Goal: Information Seeking & Learning: Check status

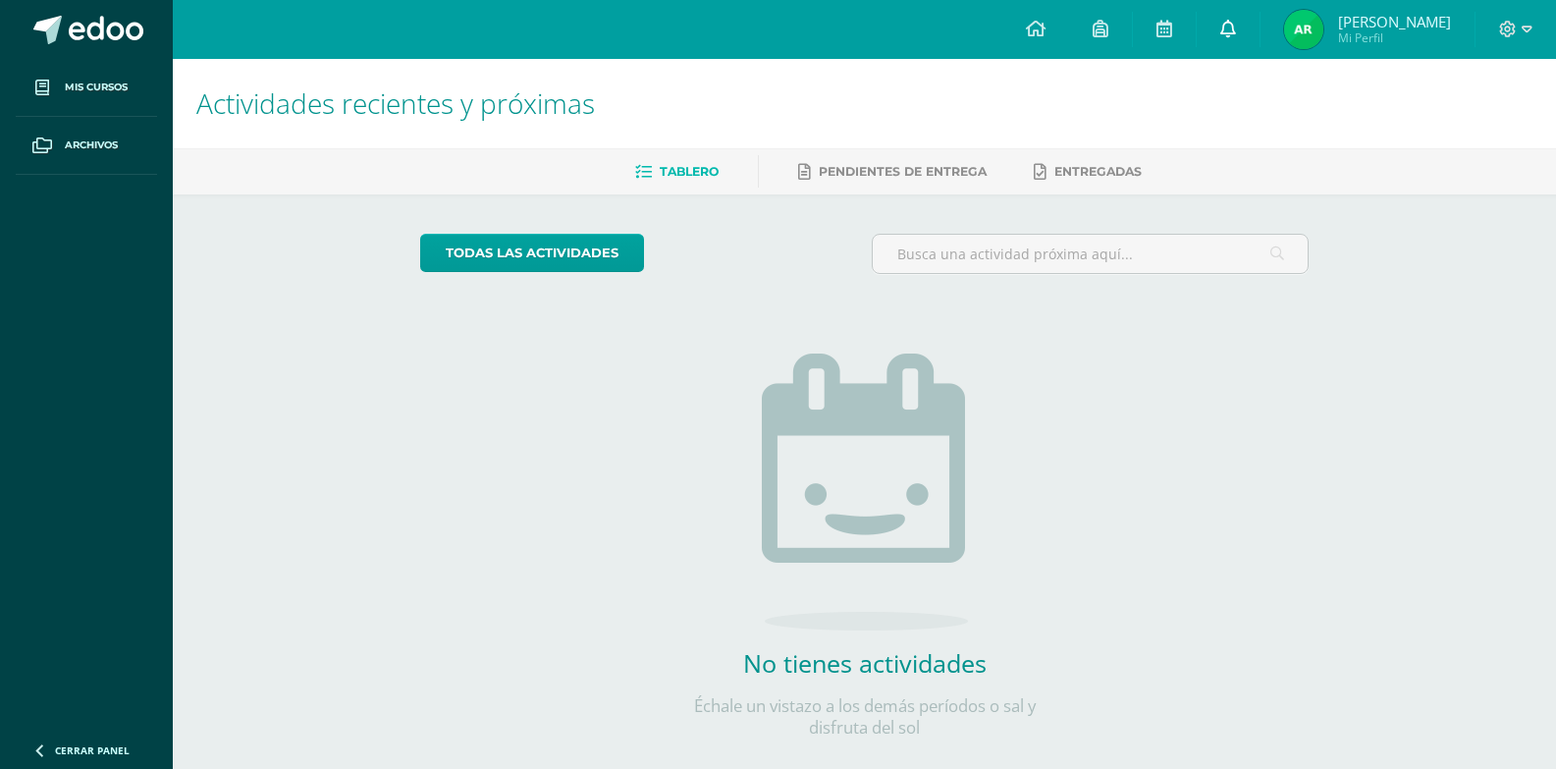
click at [1220, 26] on icon at bounding box center [1228, 29] width 16 height 18
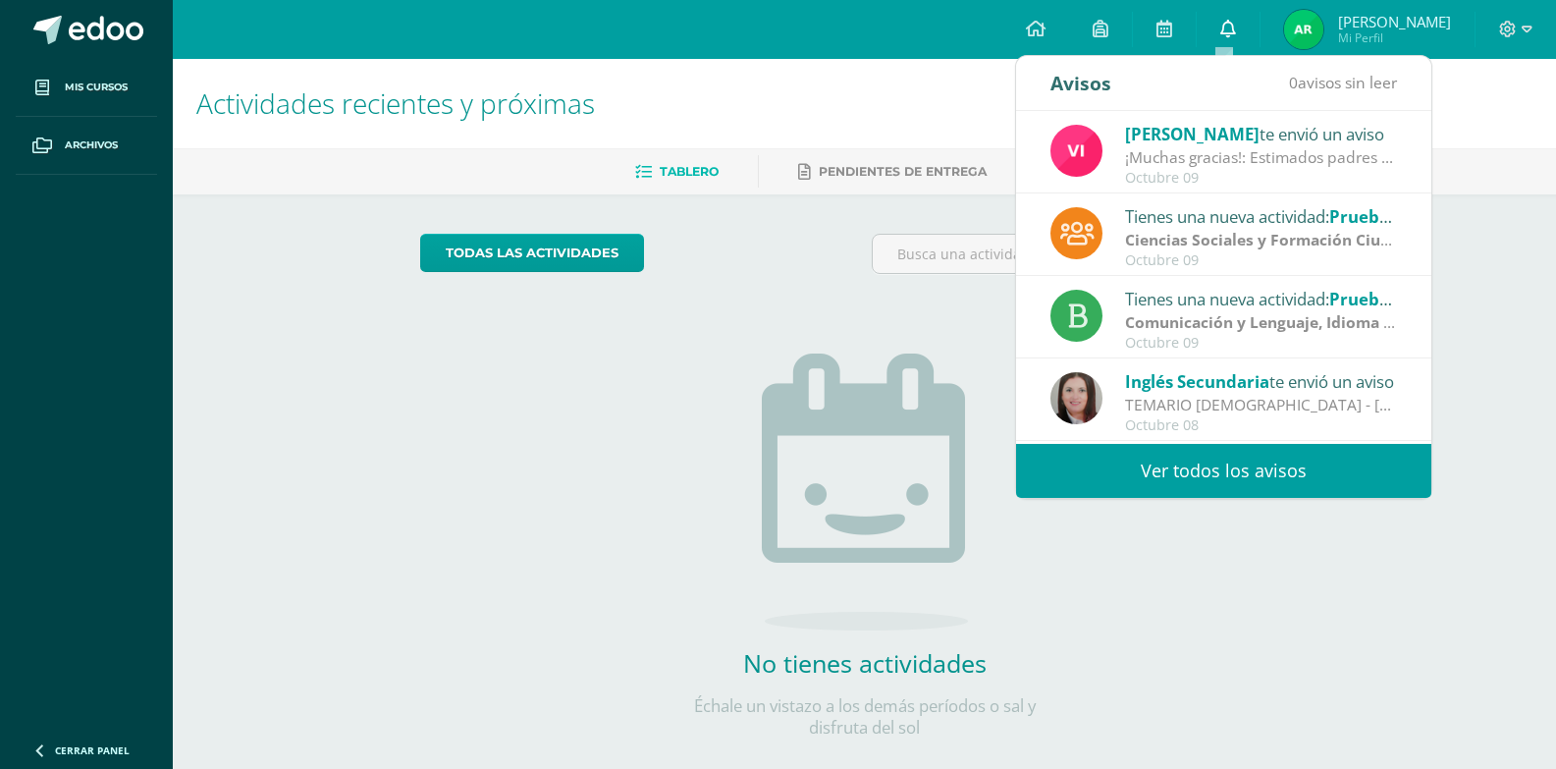
click at [1229, 33] on icon at bounding box center [1228, 29] width 16 height 18
click at [1224, 25] on icon at bounding box center [1228, 29] width 16 height 18
click at [1526, 209] on div "Actividades recientes y próximas Tablero Pendientes de entrega Entregadas todas…" at bounding box center [864, 429] width 1383 height 741
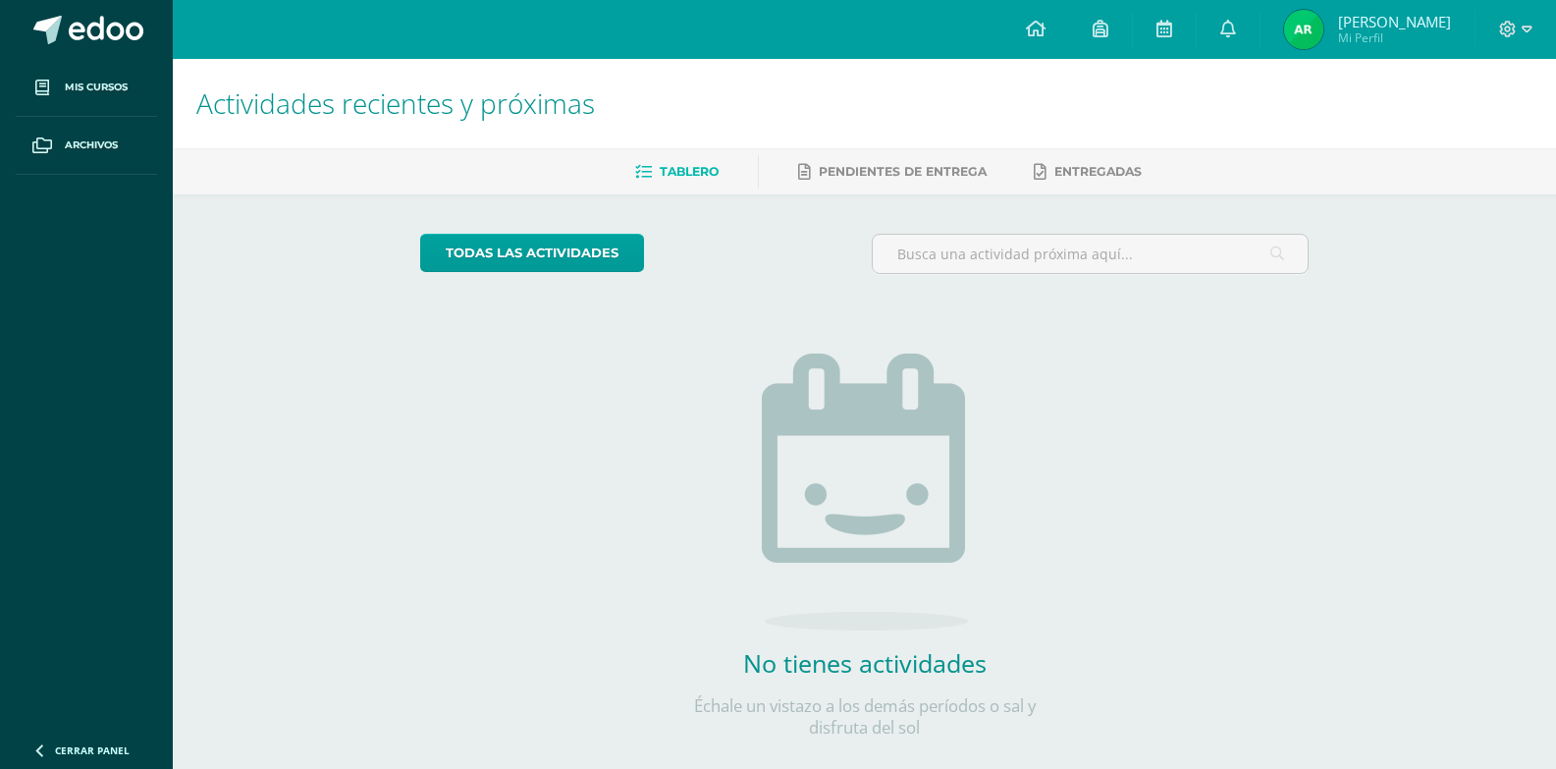
click at [1317, 35] on img at bounding box center [1303, 29] width 39 height 39
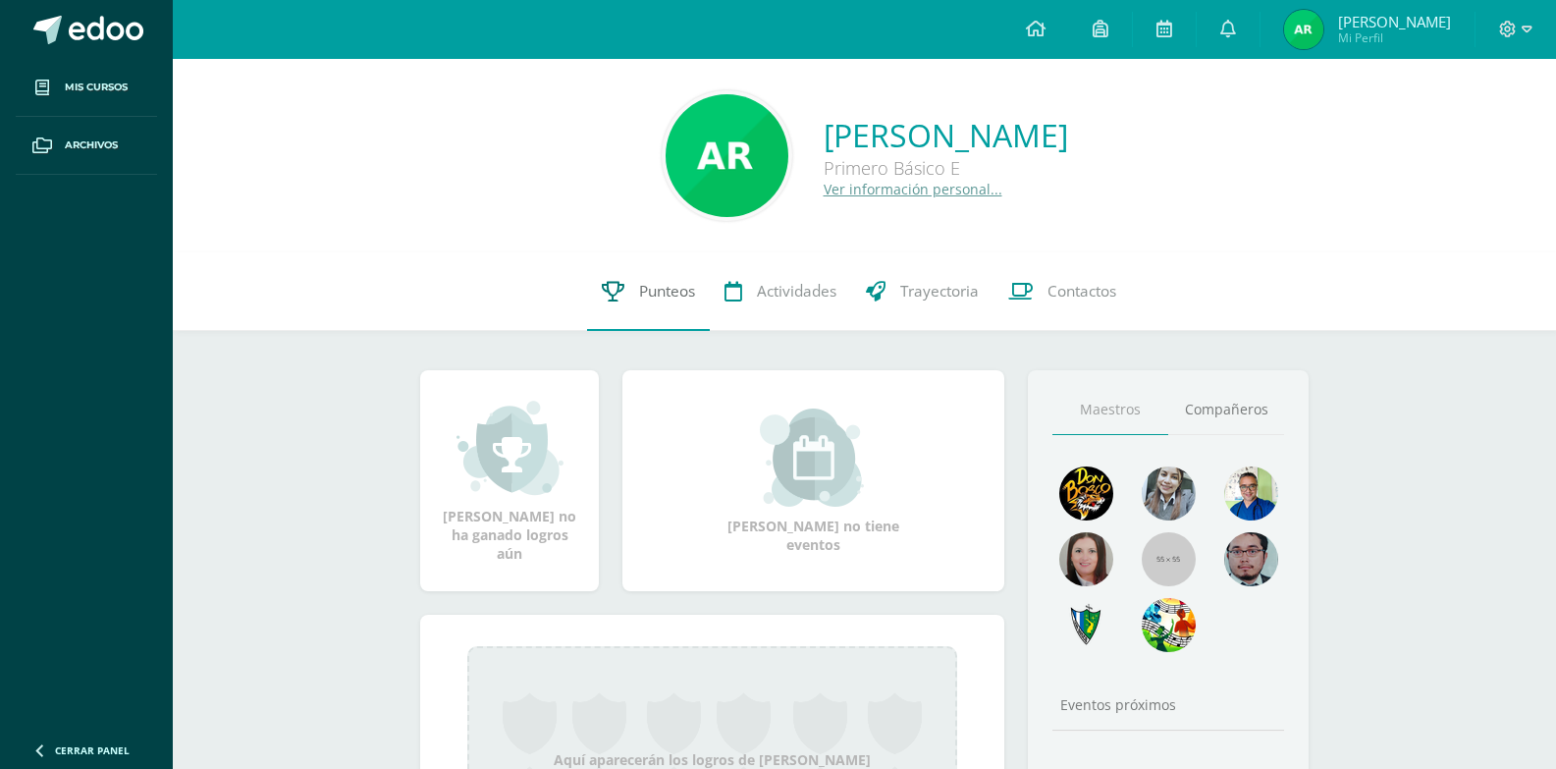
click at [634, 319] on link "Punteos" at bounding box center [648, 291] width 123 height 79
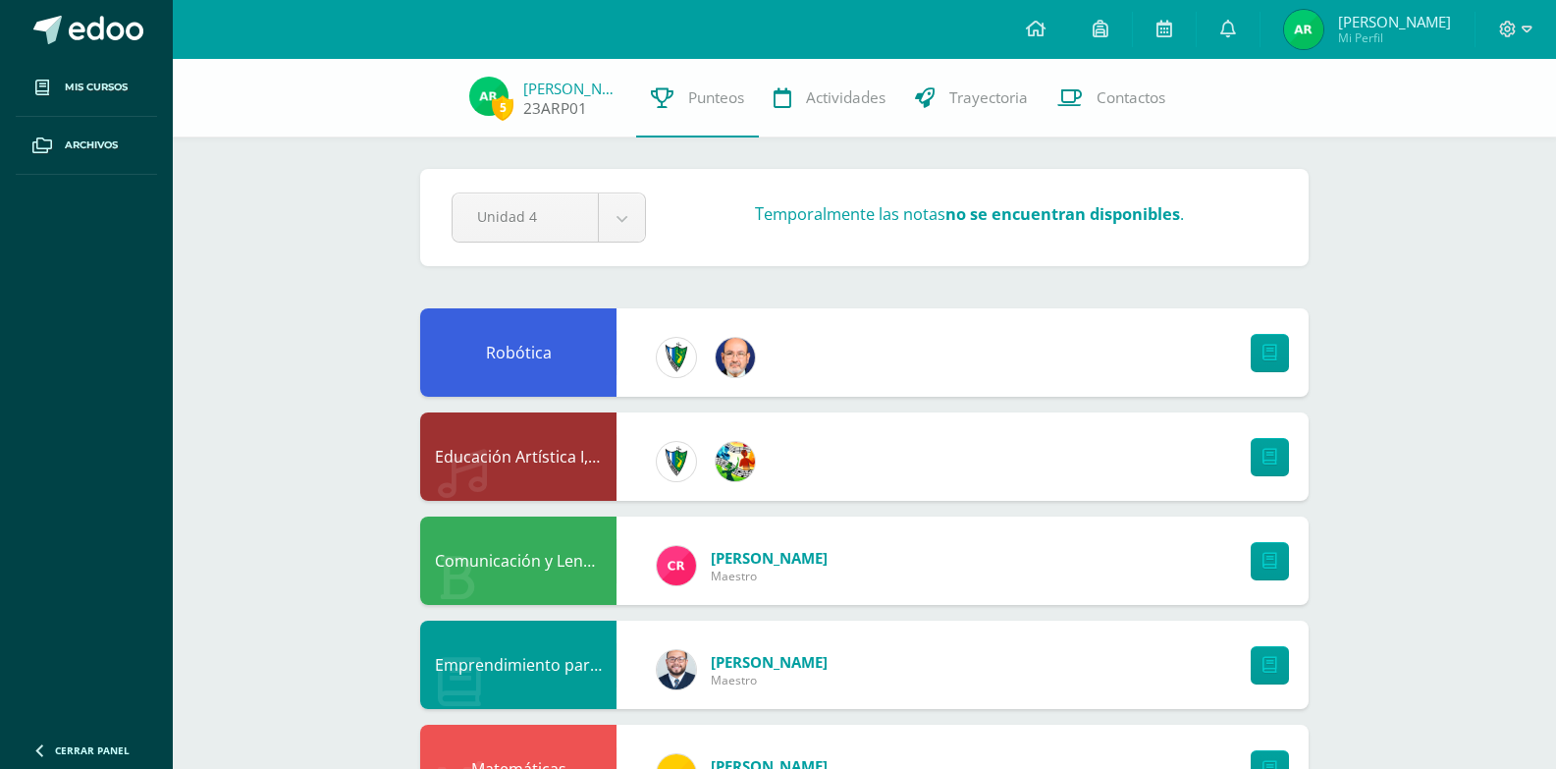
click at [506, 115] on span "5" at bounding box center [503, 107] width 22 height 25
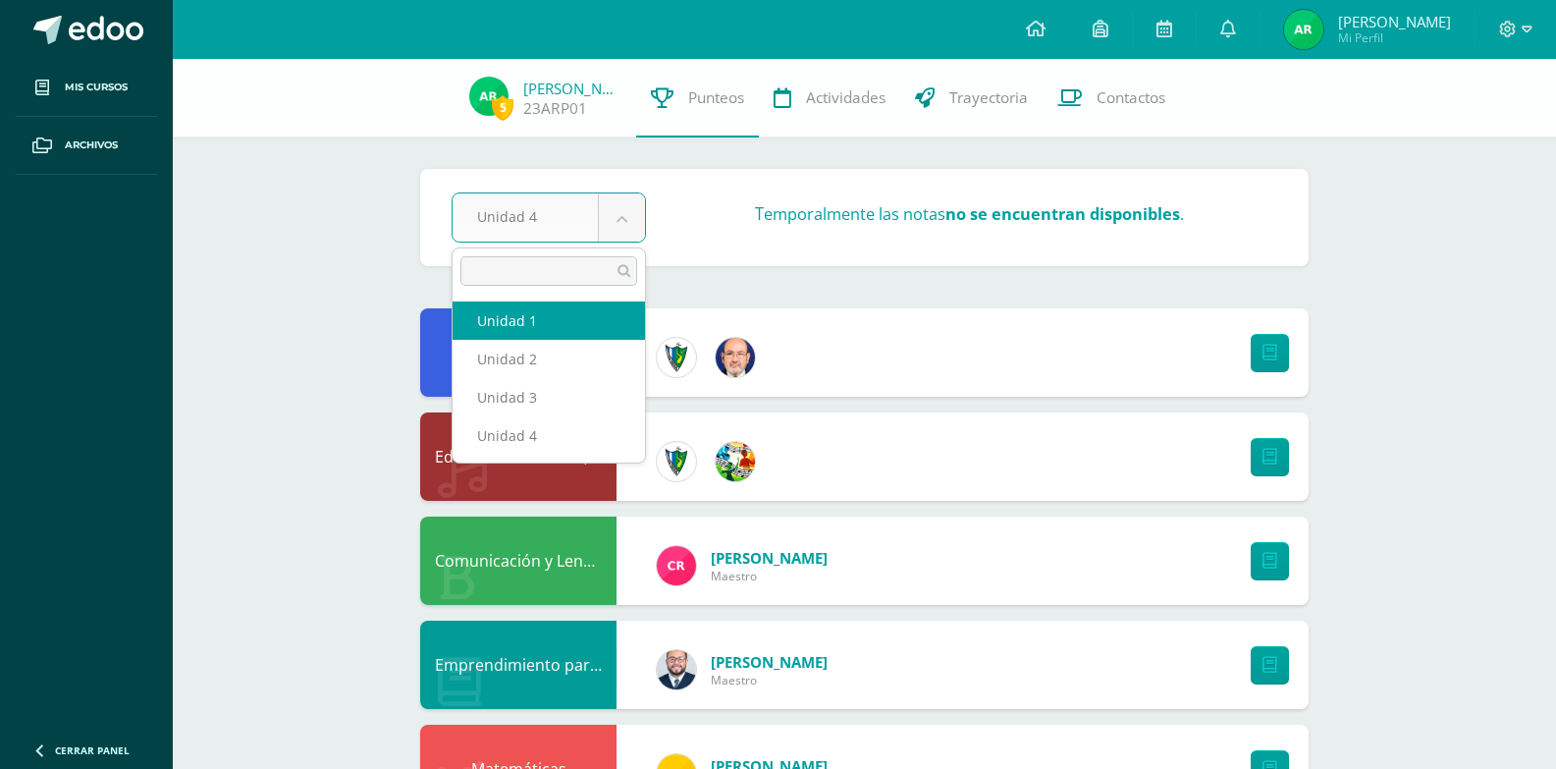
select select "Unidad 1"
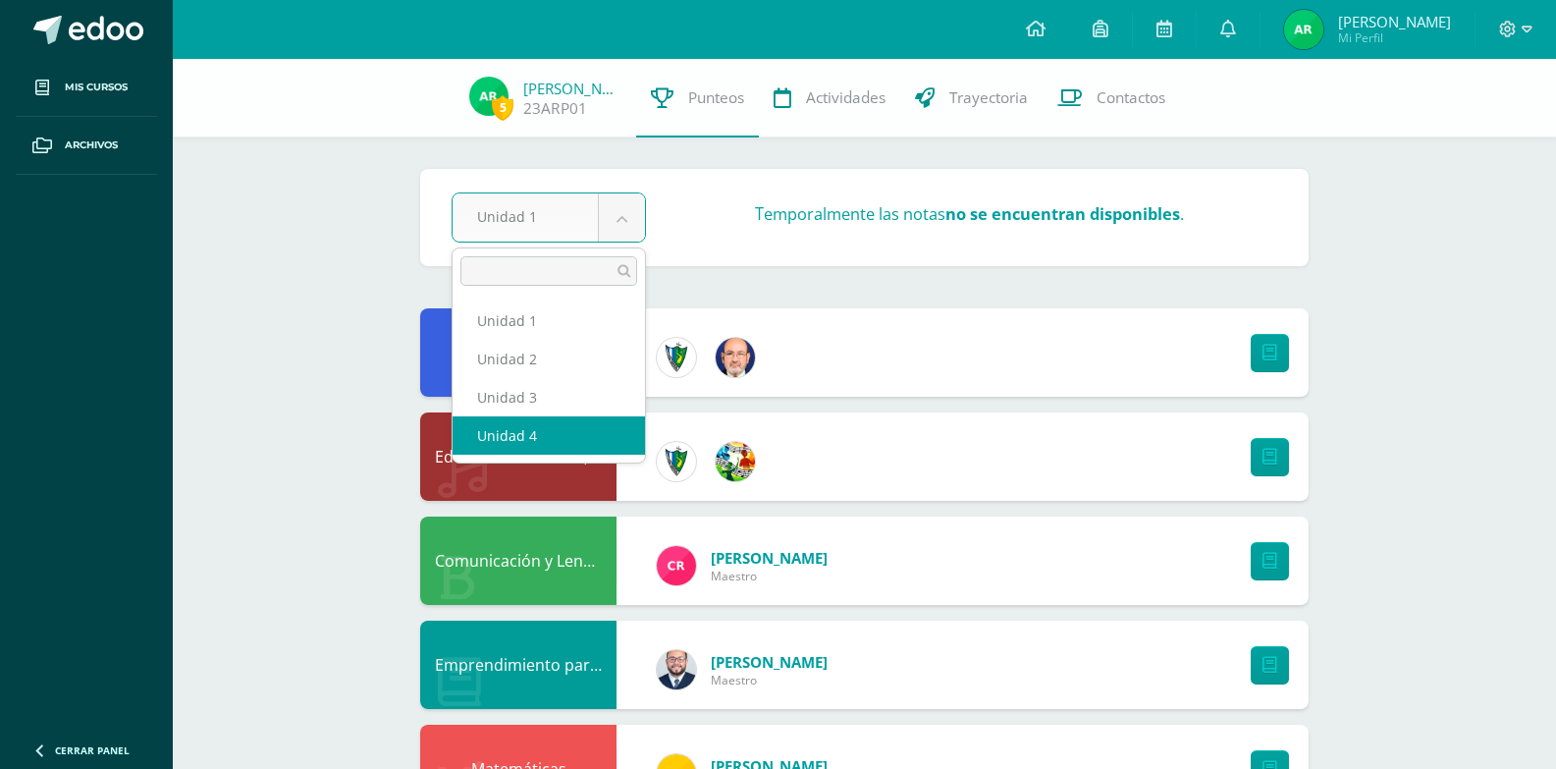
select select "Unidad 4"
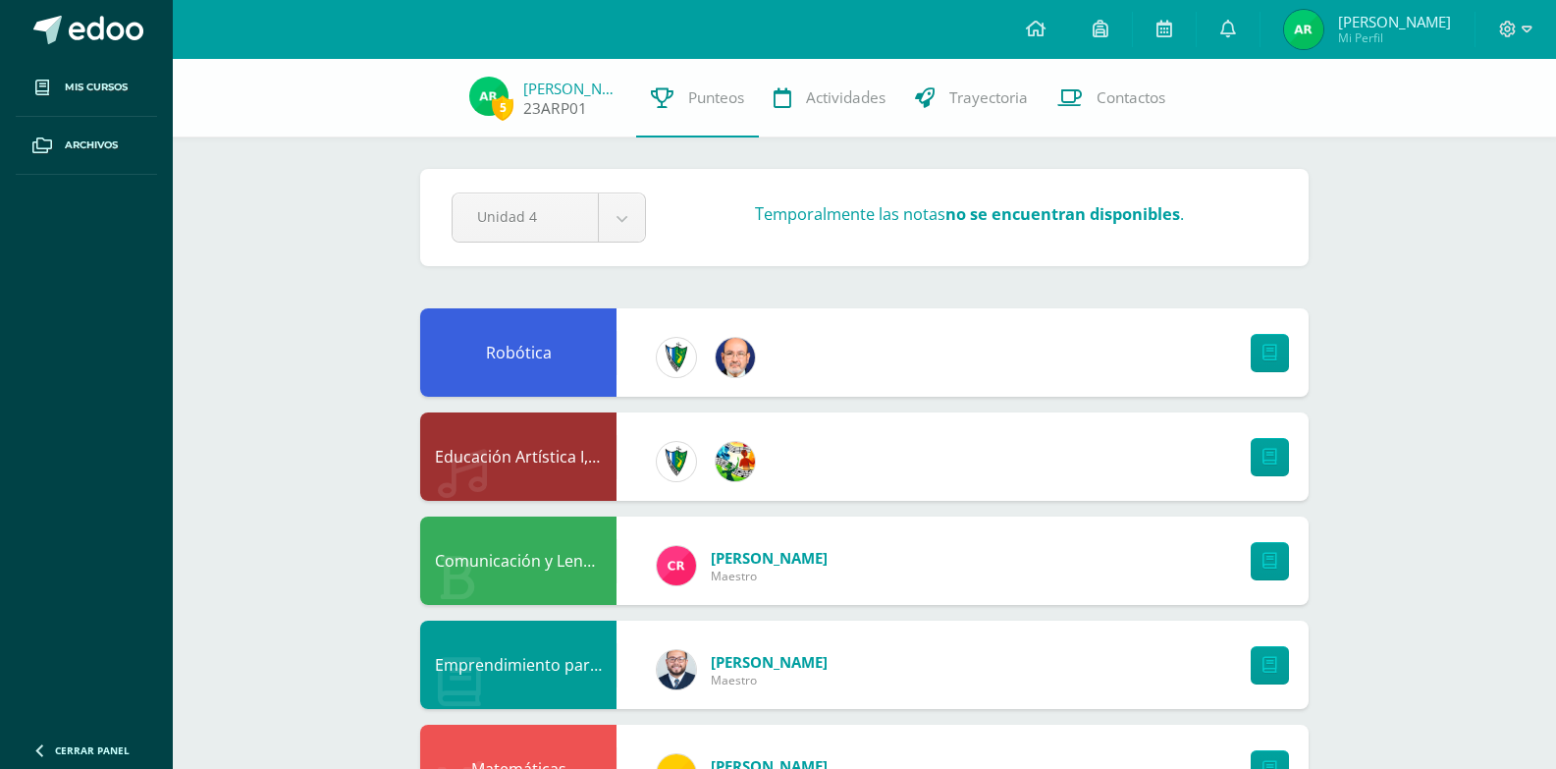
click at [536, 116] on link "23ARP01" at bounding box center [555, 108] width 64 height 21
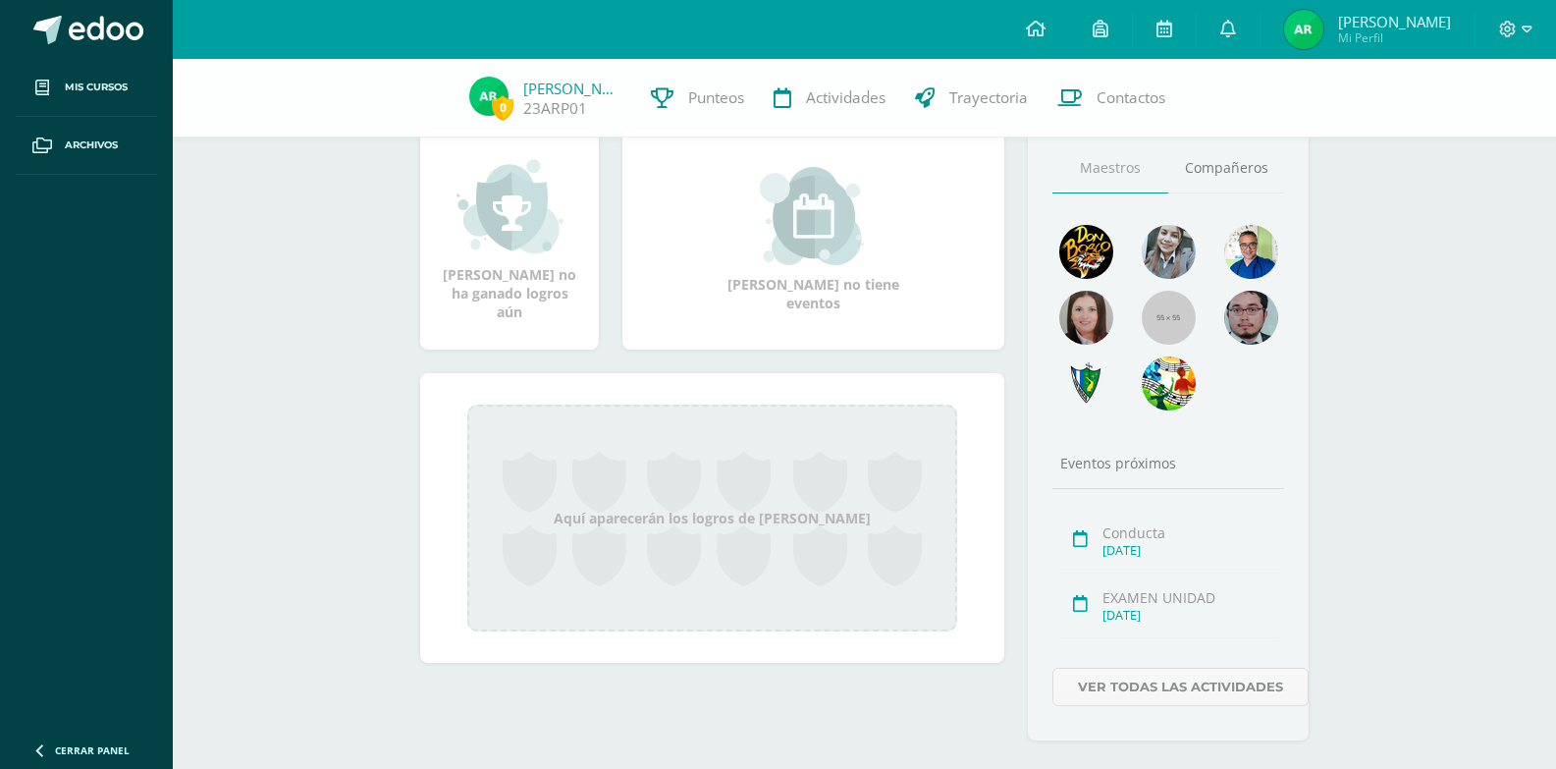
scroll to position [268, 0]
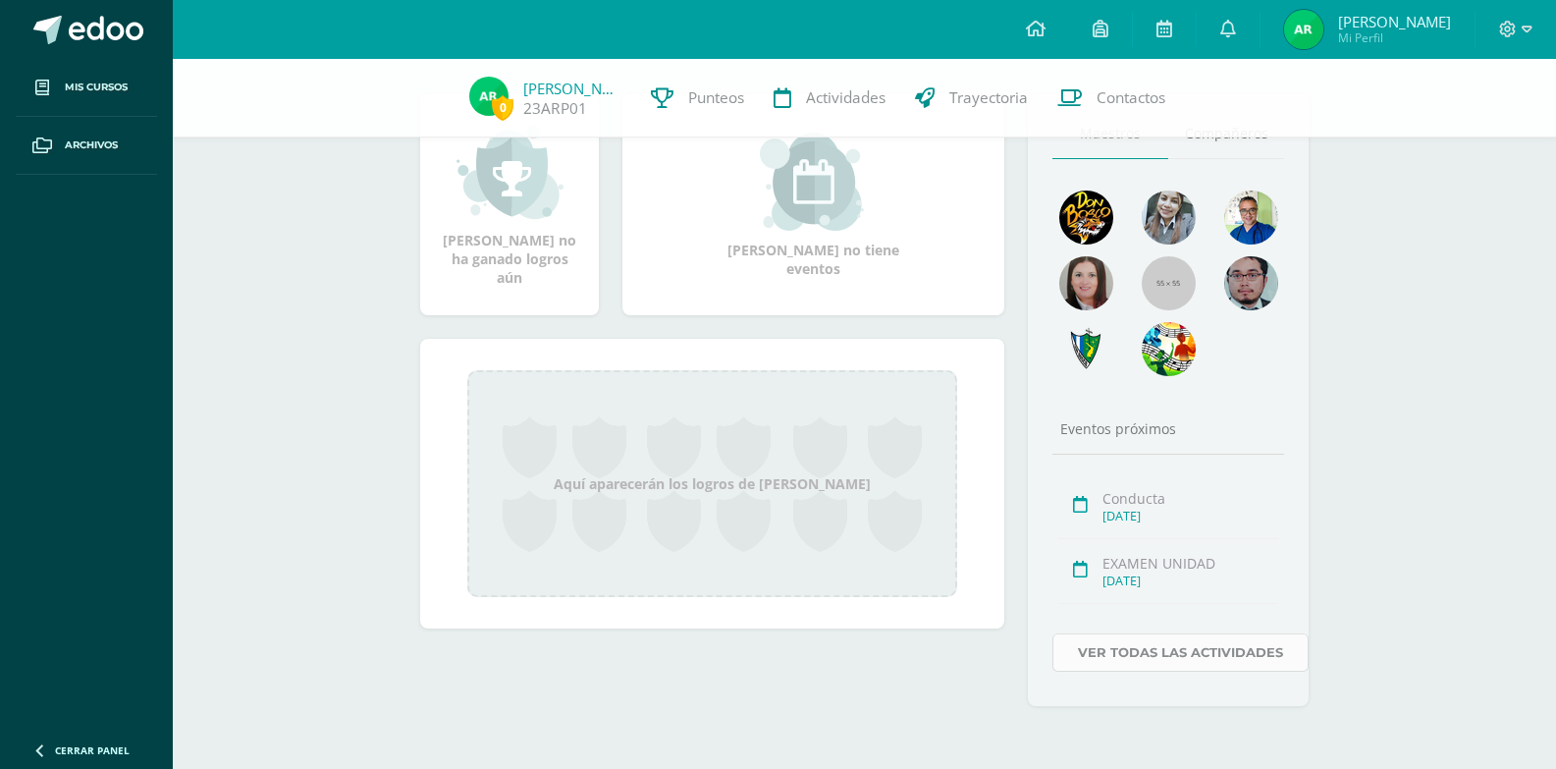
click at [1139, 660] on link "Ver todas las actividades" at bounding box center [1181, 652] width 256 height 38
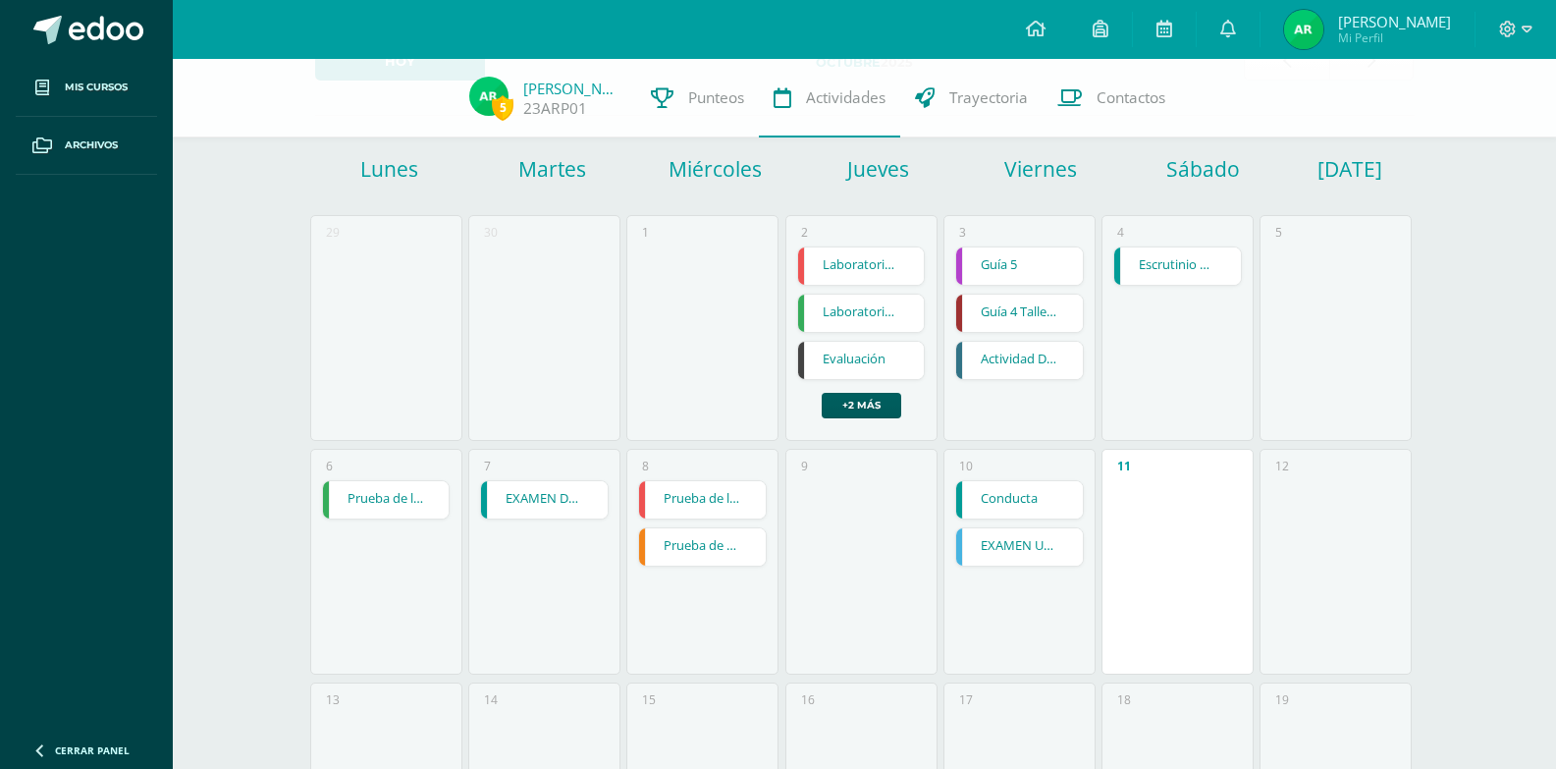
scroll to position [295, 0]
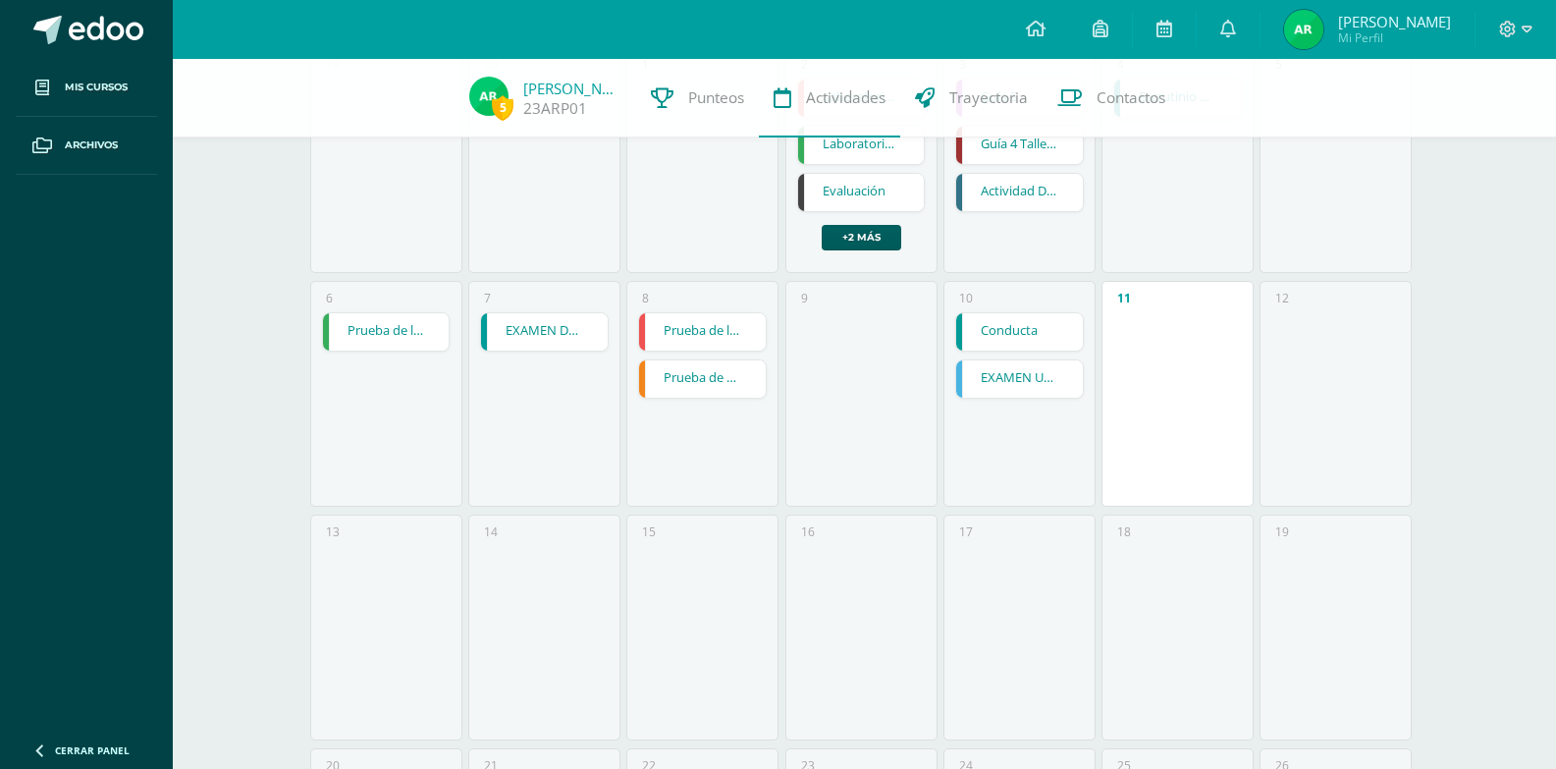
click at [1039, 369] on link "EXAMEN UNIDAD" at bounding box center [1019, 378] width 127 height 37
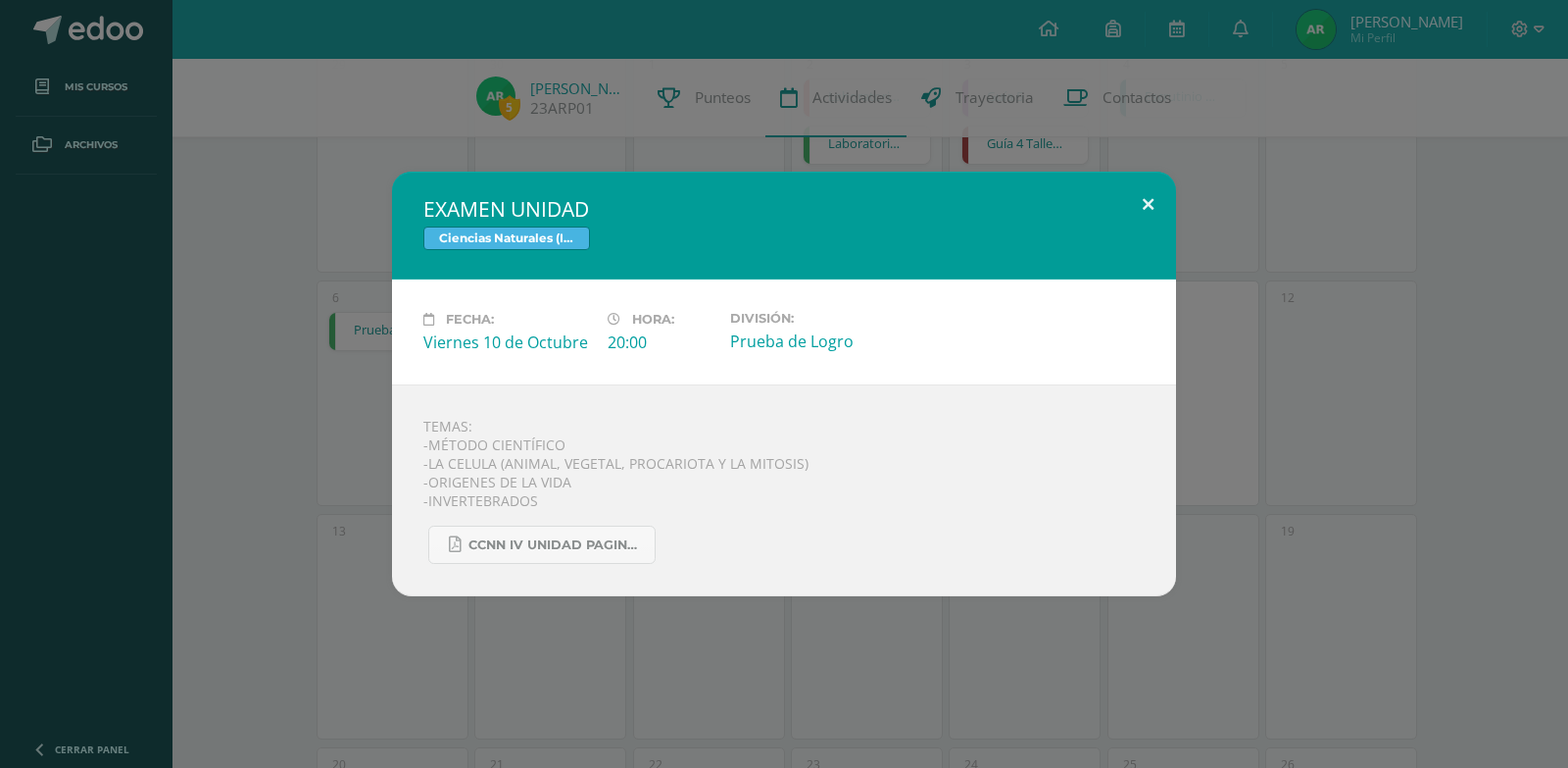
click at [1147, 217] on button at bounding box center [1148, 205] width 56 height 67
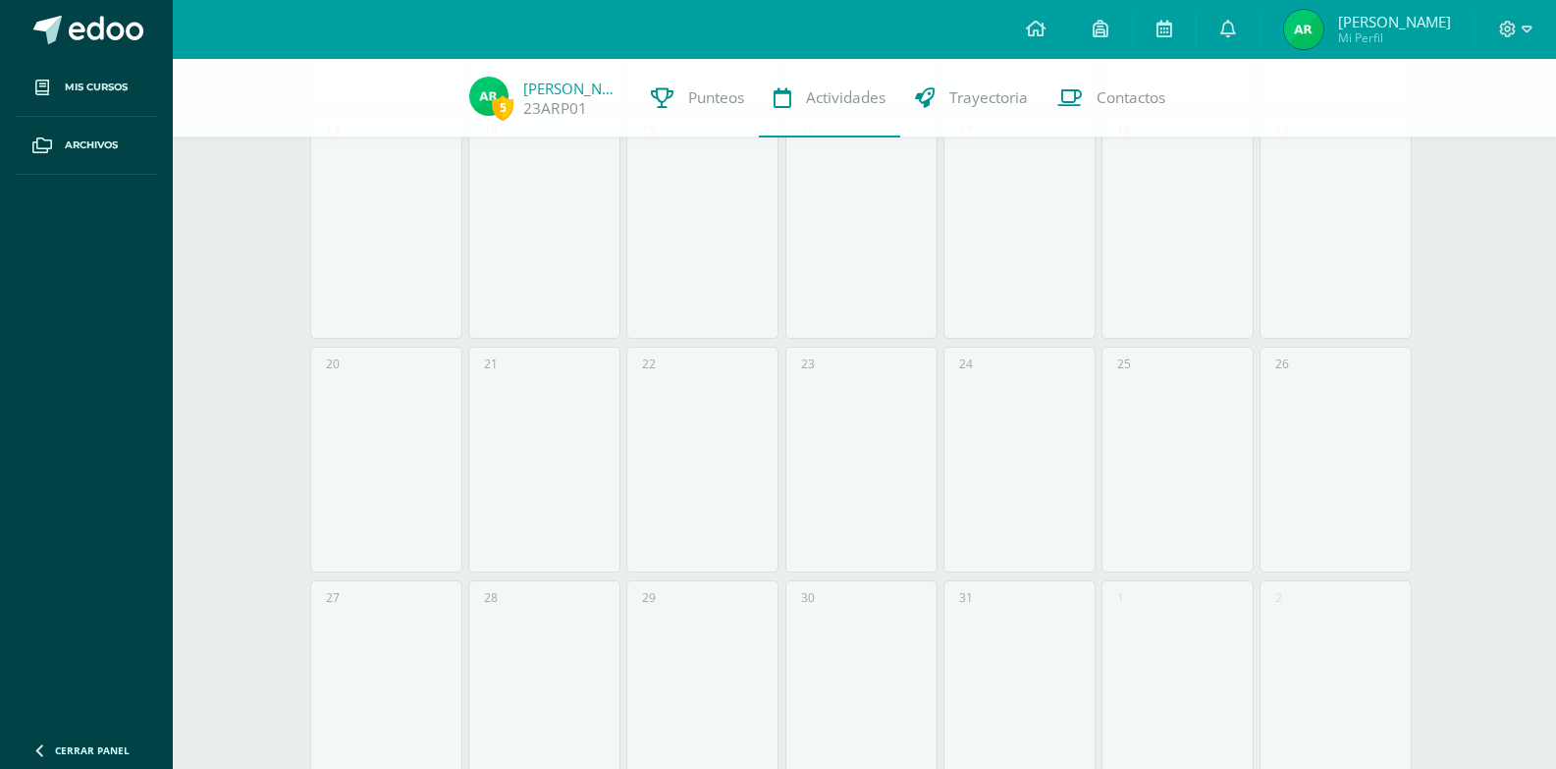
scroll to position [584, 0]
